Goal: Task Accomplishment & Management: Manage account settings

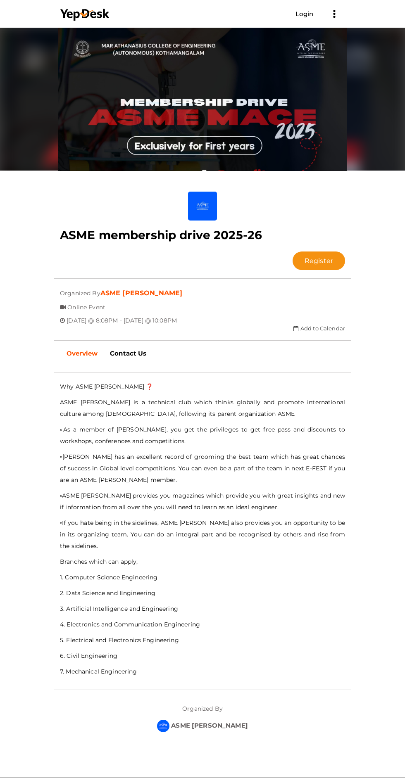
click at [300, 14] on link "Login" at bounding box center [304, 14] width 18 height 8
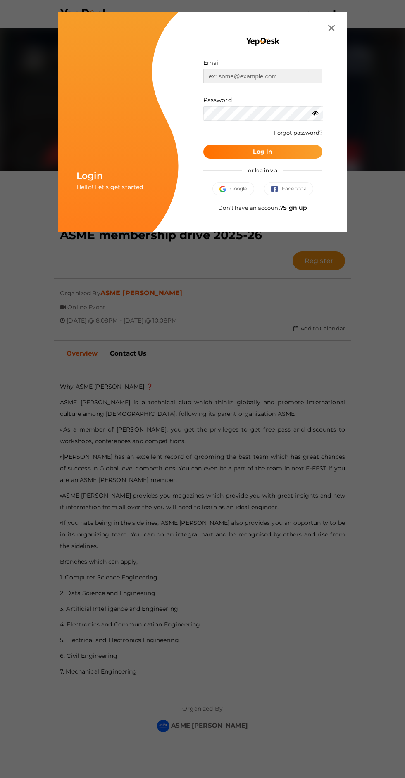
click at [270, 74] on input "text" at bounding box center [262, 76] width 119 height 14
type input "[EMAIL_ADDRESS][PERSON_NAME][DOMAIN_NAME]"
click at [203, 145] on button "Log In" at bounding box center [262, 152] width 119 height 14
